Goal: Transaction & Acquisition: Purchase product/service

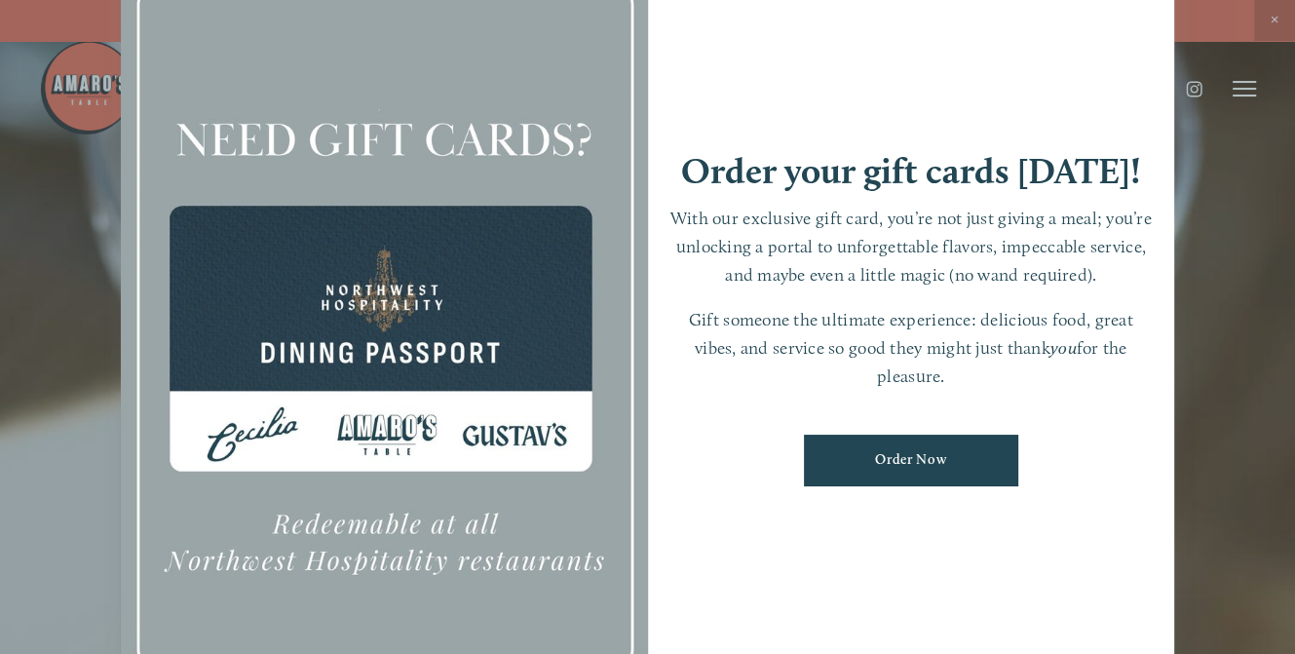
click at [1272, 19] on div at bounding box center [647, 327] width 1295 height 654
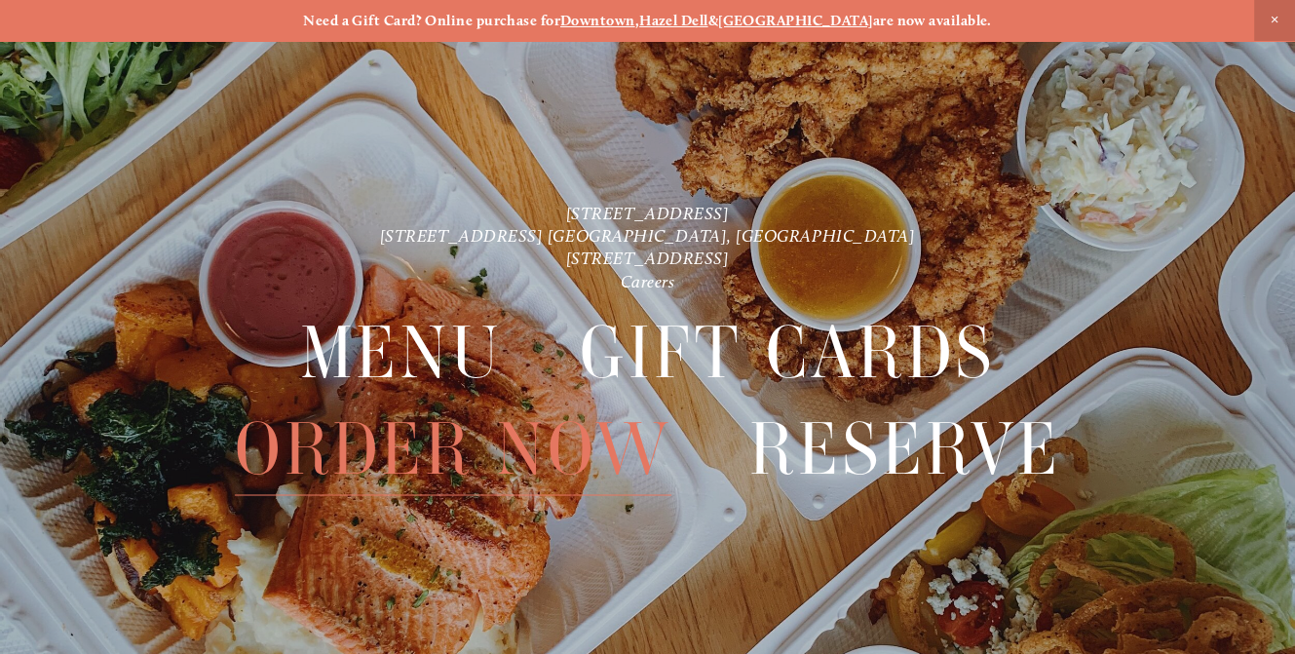
scroll to position [40, 0]
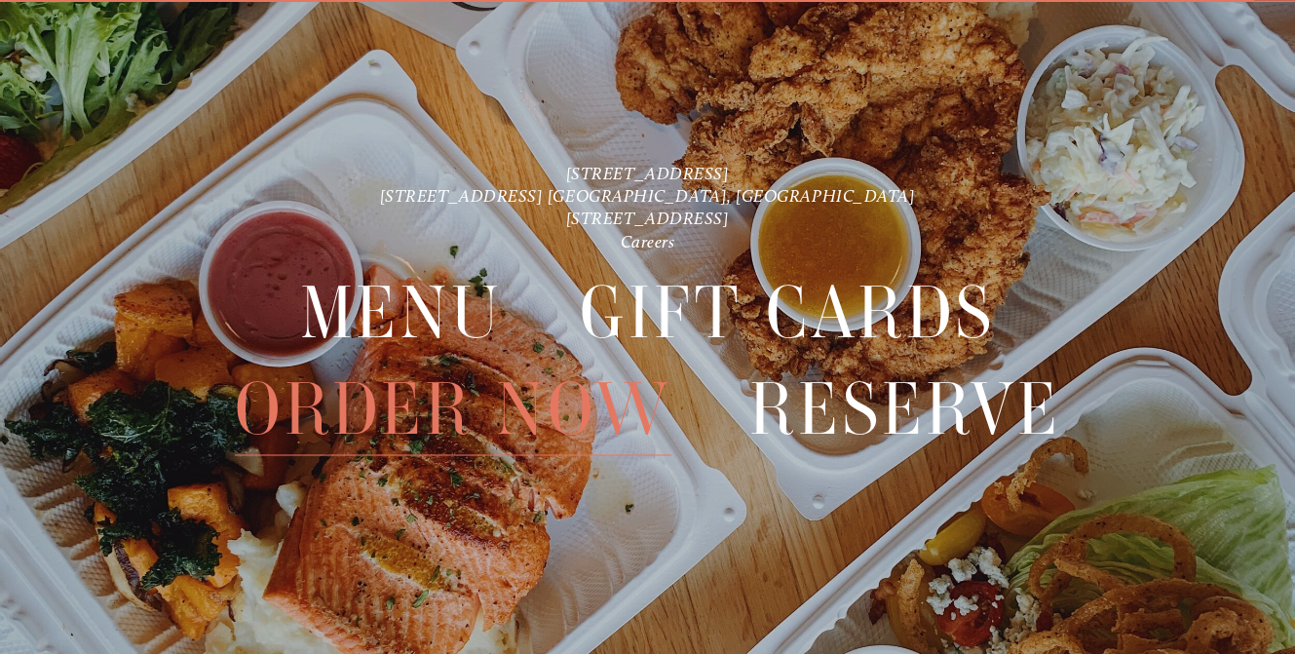
click at [437, 397] on span "Order Now" at bounding box center [453, 408] width 437 height 94
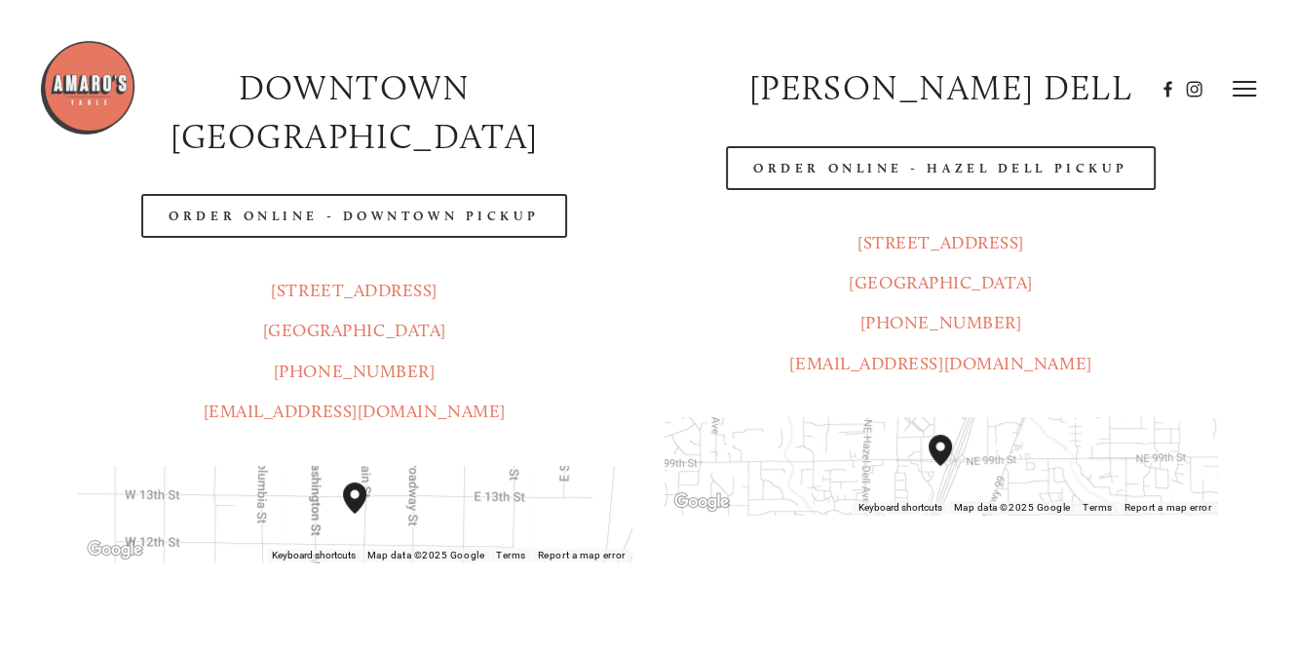
scroll to position [366, 0]
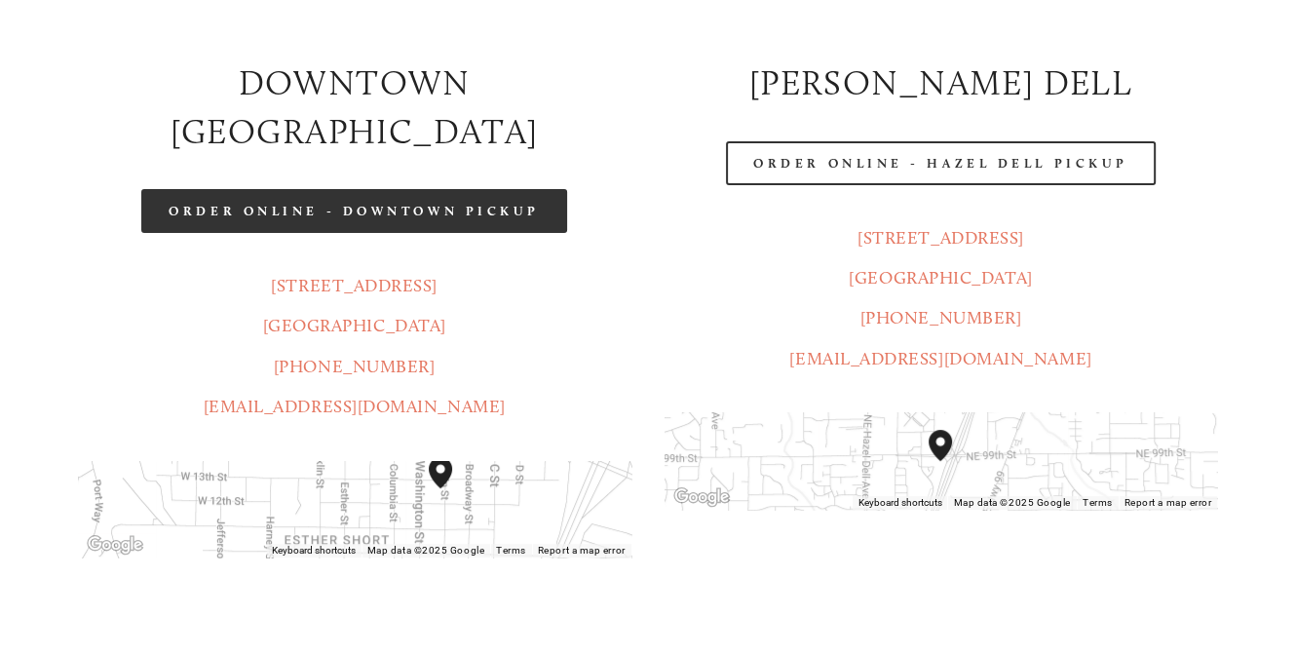
click at [451, 189] on link "Order Online - Downtown pickup" at bounding box center [354, 211] width 426 height 44
